Goal: Entertainment & Leisure: Browse casually

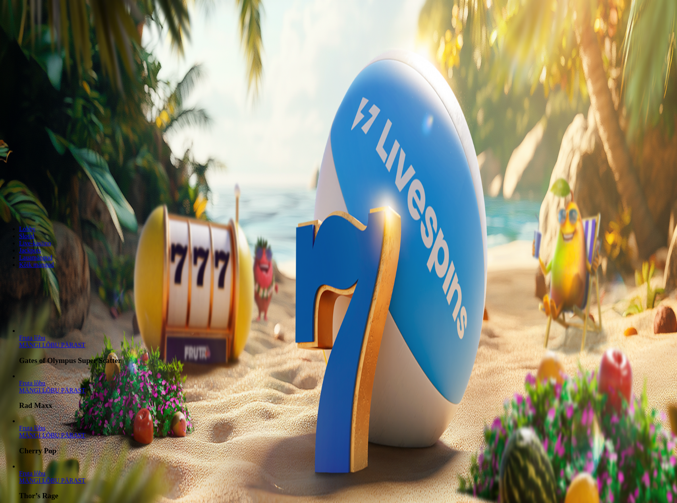
click at [54, 261] on span "Kõik mängud" at bounding box center [36, 264] width 35 height 7
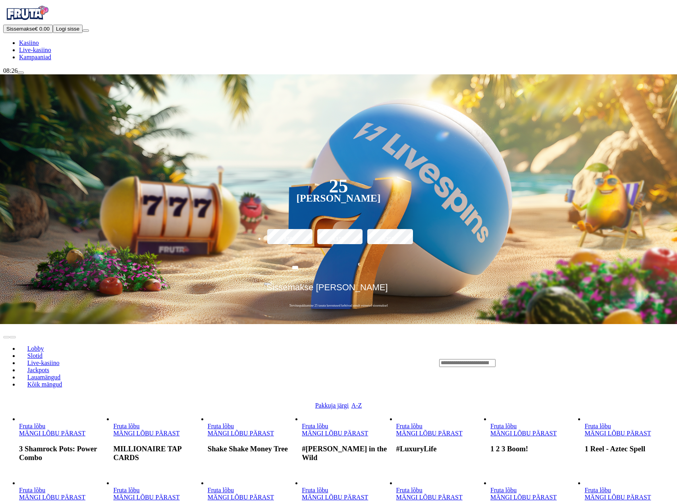
click at [356, 324] on header "Lobby Slotid Live-kasiino Jackpots Lauamängud Kõik mängud" at bounding box center [338, 363] width 671 height 78
click at [349, 402] on link "Pakkuja järgi" at bounding box center [332, 405] width 34 height 7
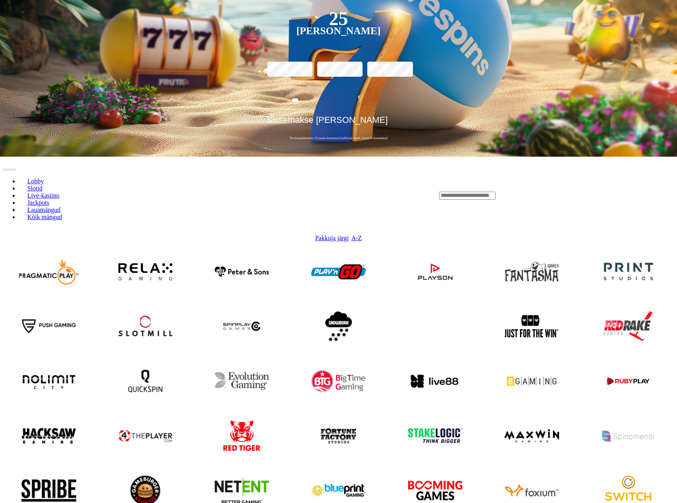
scroll to position [159, 0]
